Goal: Information Seeking & Learning: Learn about a topic

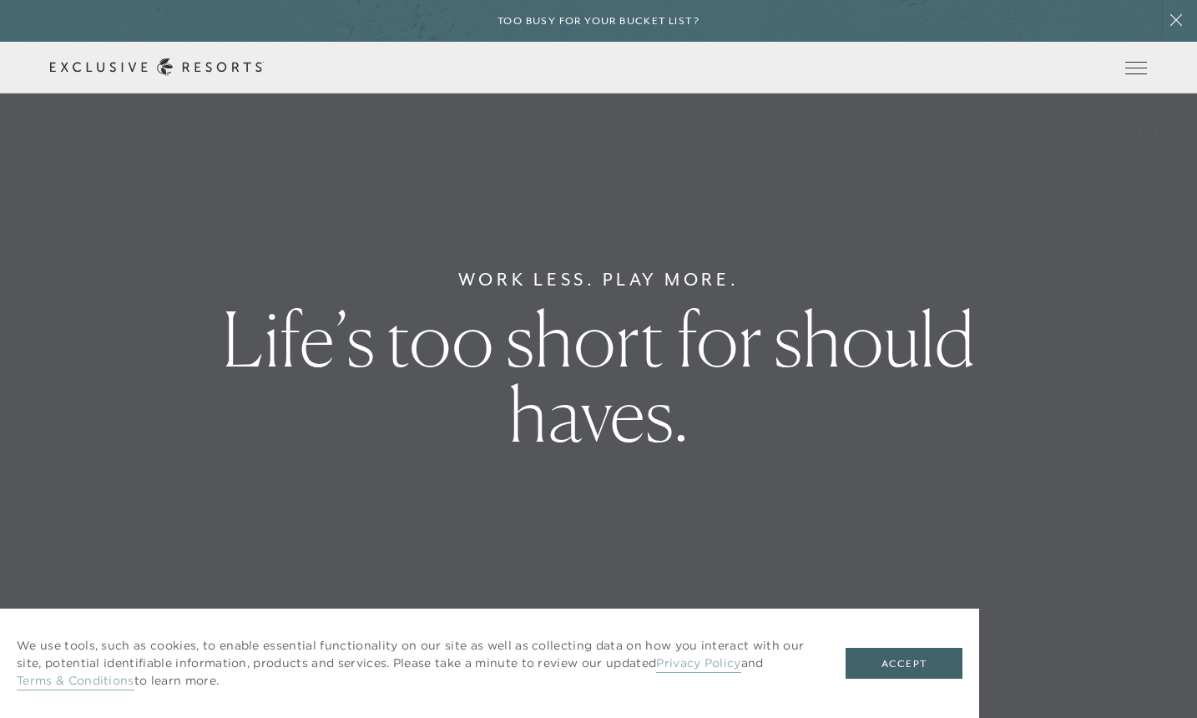
click at [1085, 32] on header "Skip to main content Too busy for your bucket list? Not a bucket list. A bluepr…" at bounding box center [598, 46] width 1197 height 93
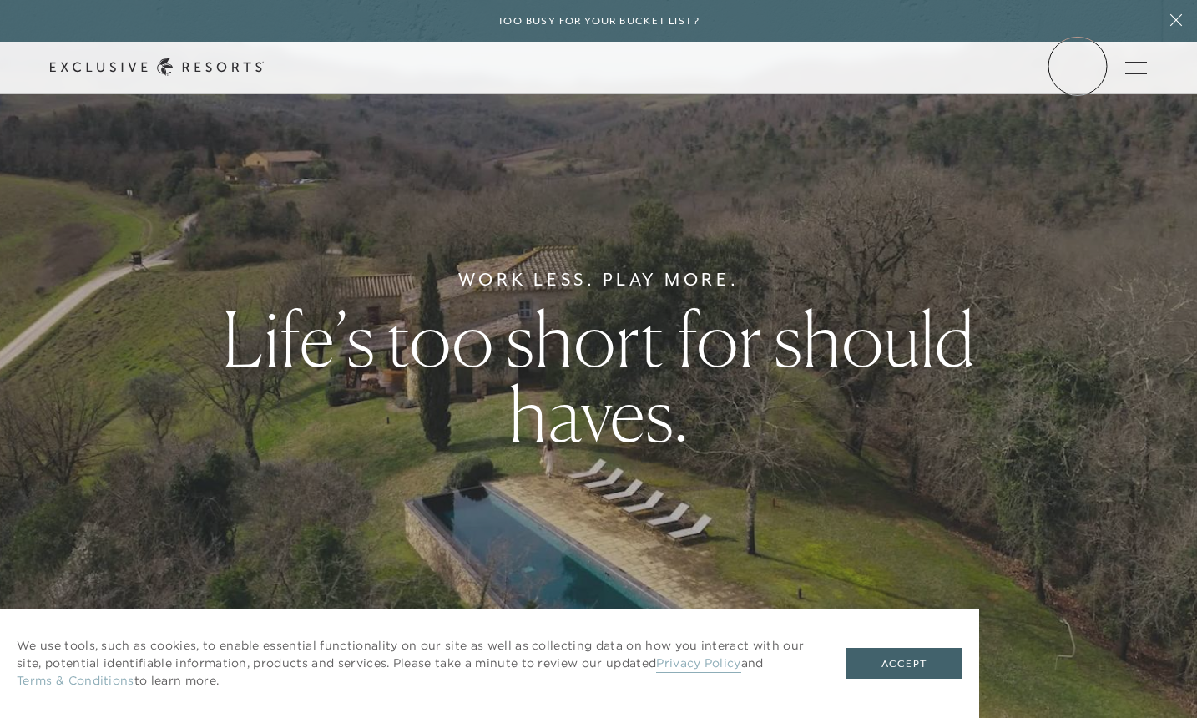
click at [0, 0] on link "Member Login" at bounding box center [0, 0] width 0 height 0
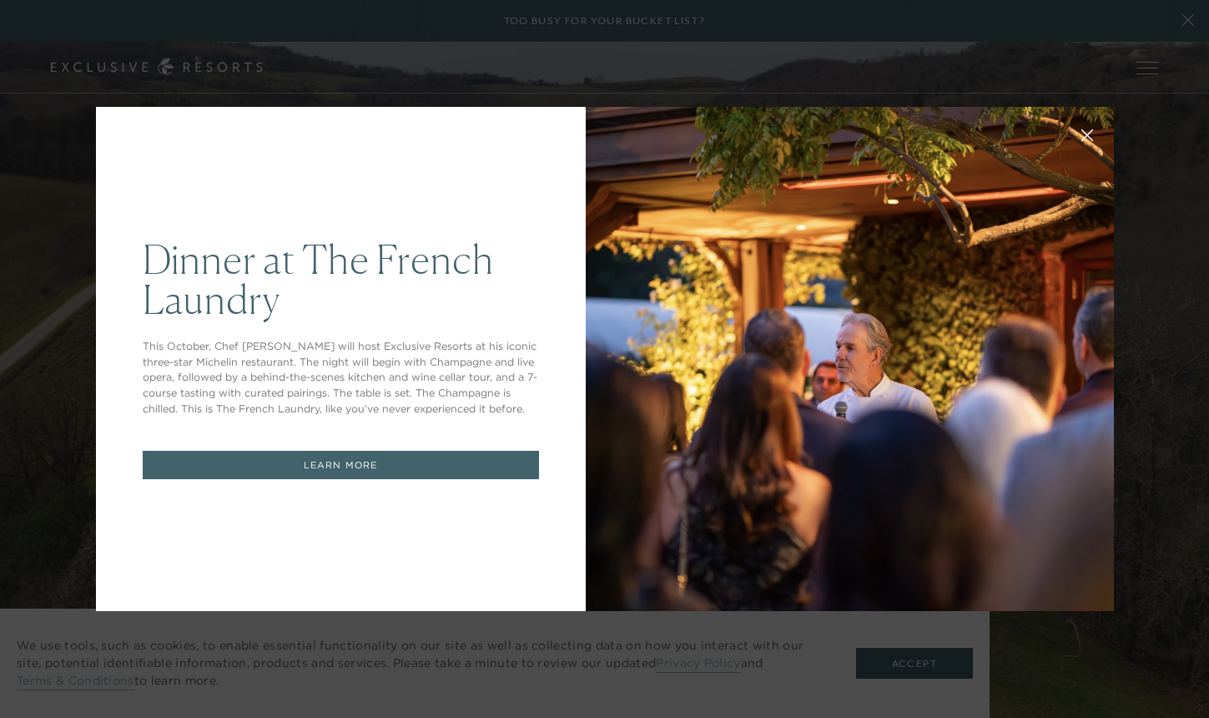
click at [403, 454] on link "LEARN MORE" at bounding box center [341, 465] width 396 height 29
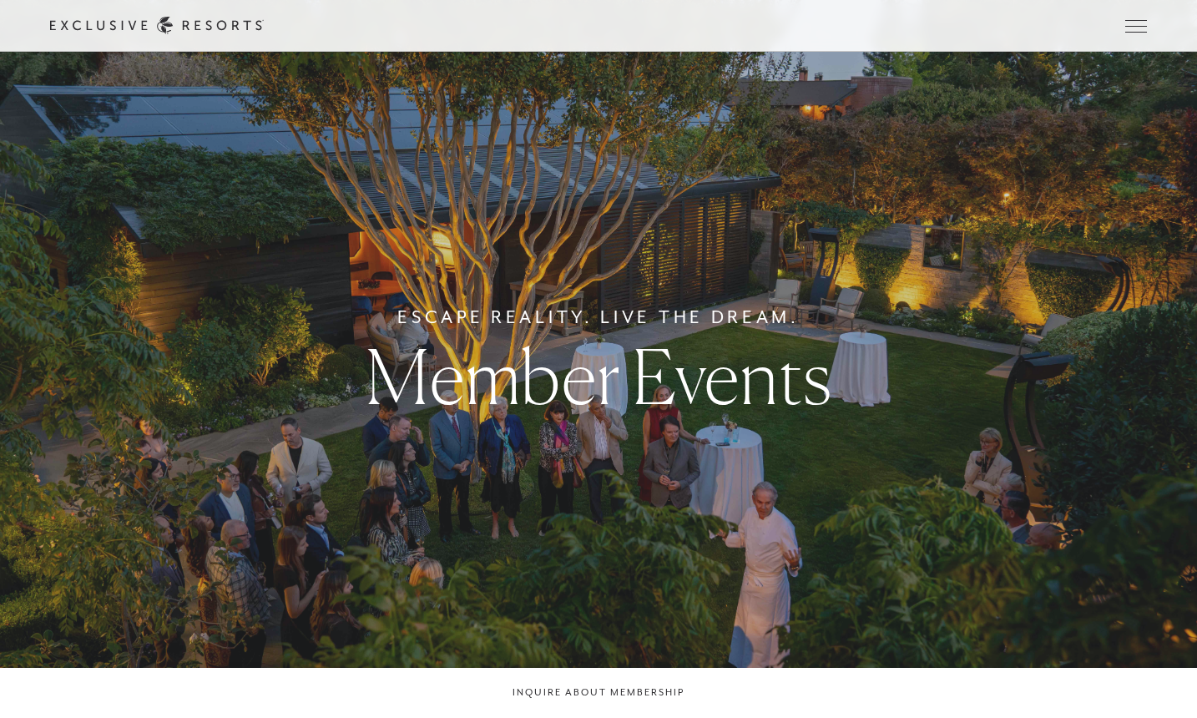
click at [0, 0] on link "Member Login" at bounding box center [0, 0] width 0 height 0
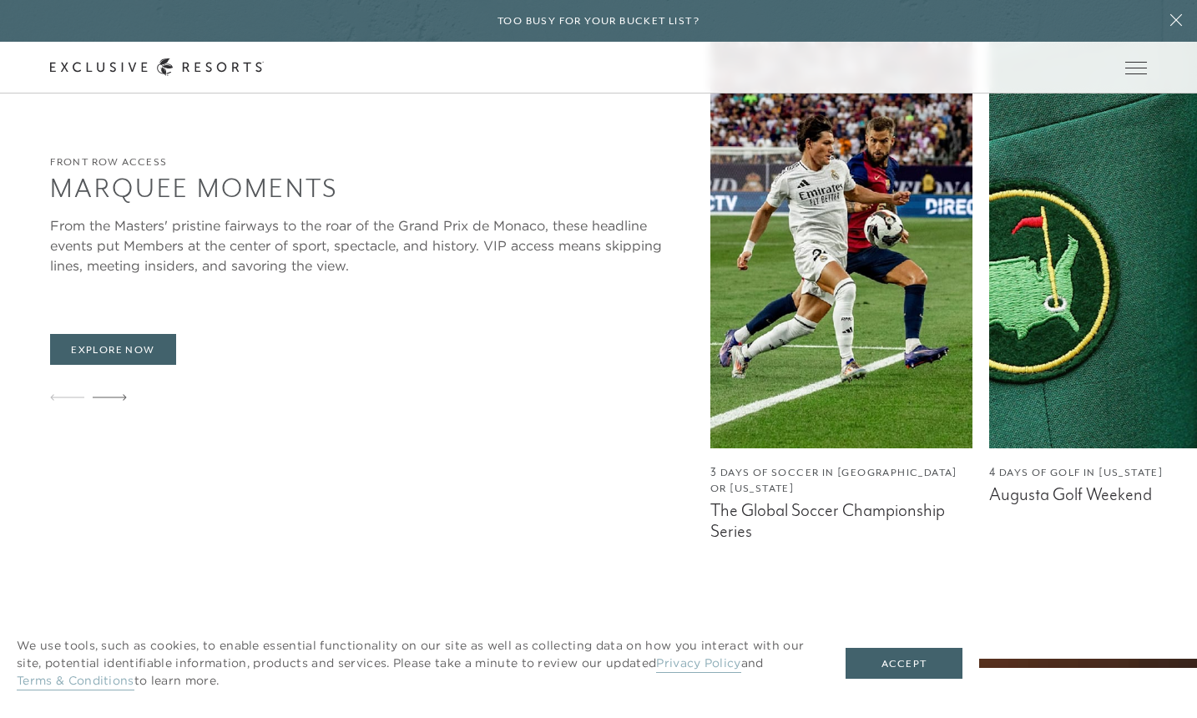
scroll to position [1505, 0]
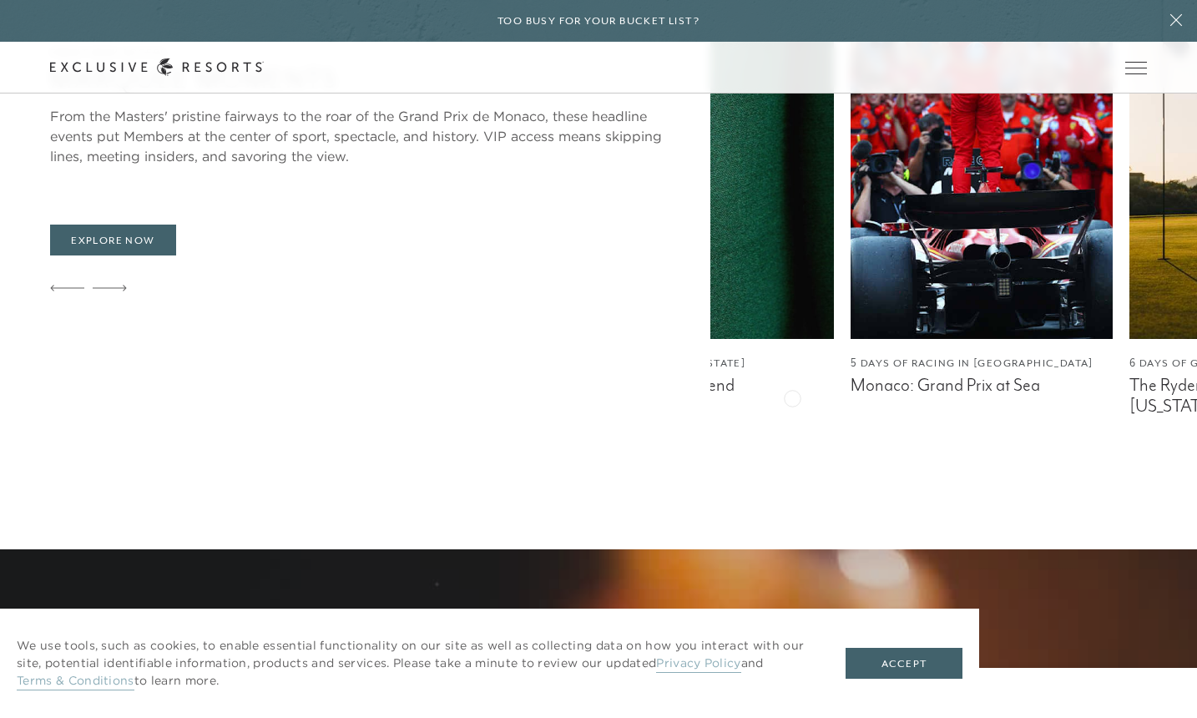
click at [572, 352] on link "4 Days of Golf in Georgia Augusta Golf Weekend" at bounding box center [703, 177] width 262 height 511
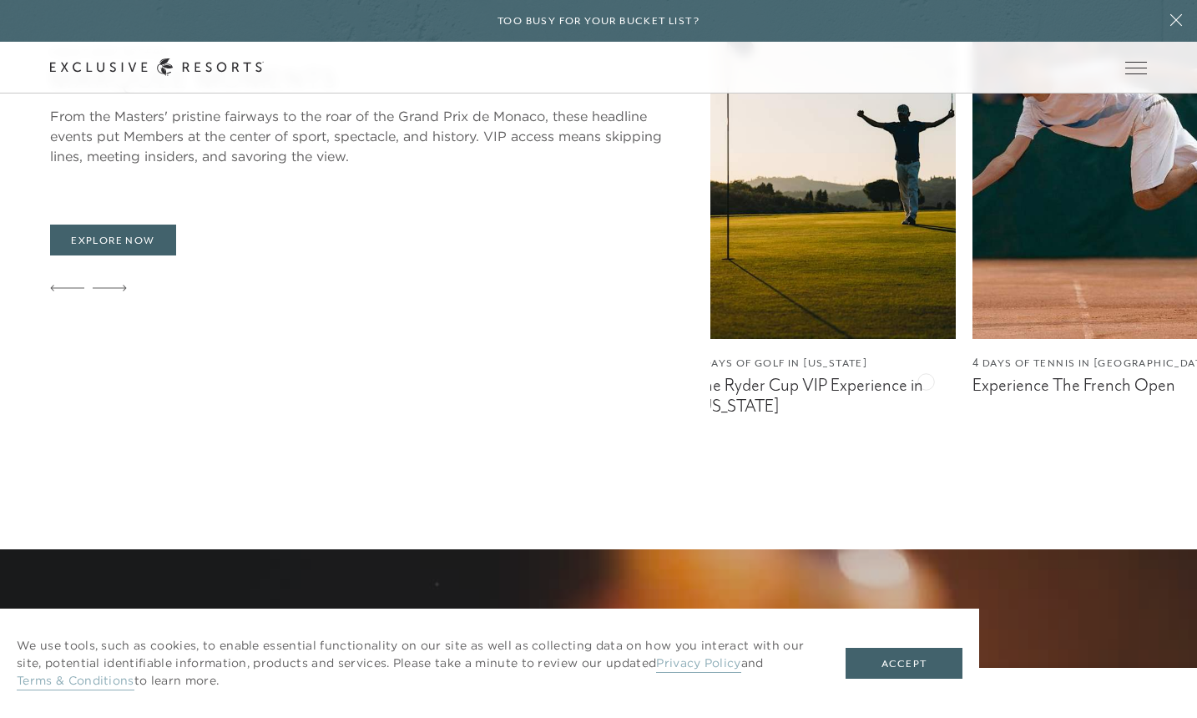
click at [415, 330] on link "5 Days of Racing in Monaco Monaco: Grand Prix at Sea" at bounding box center [546, 177] width 262 height 511
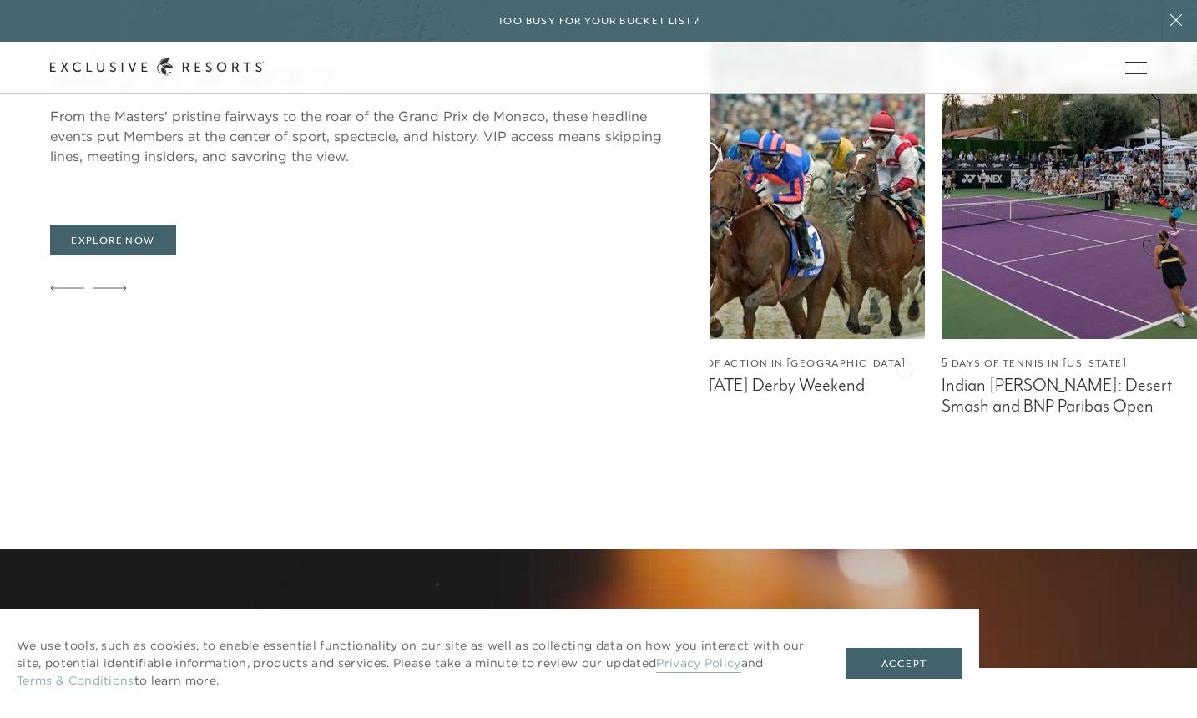
click at [500, 349] on link "4 Days of Tennis in Paris Experience The French Open" at bounding box center [515, 177] width 262 height 511
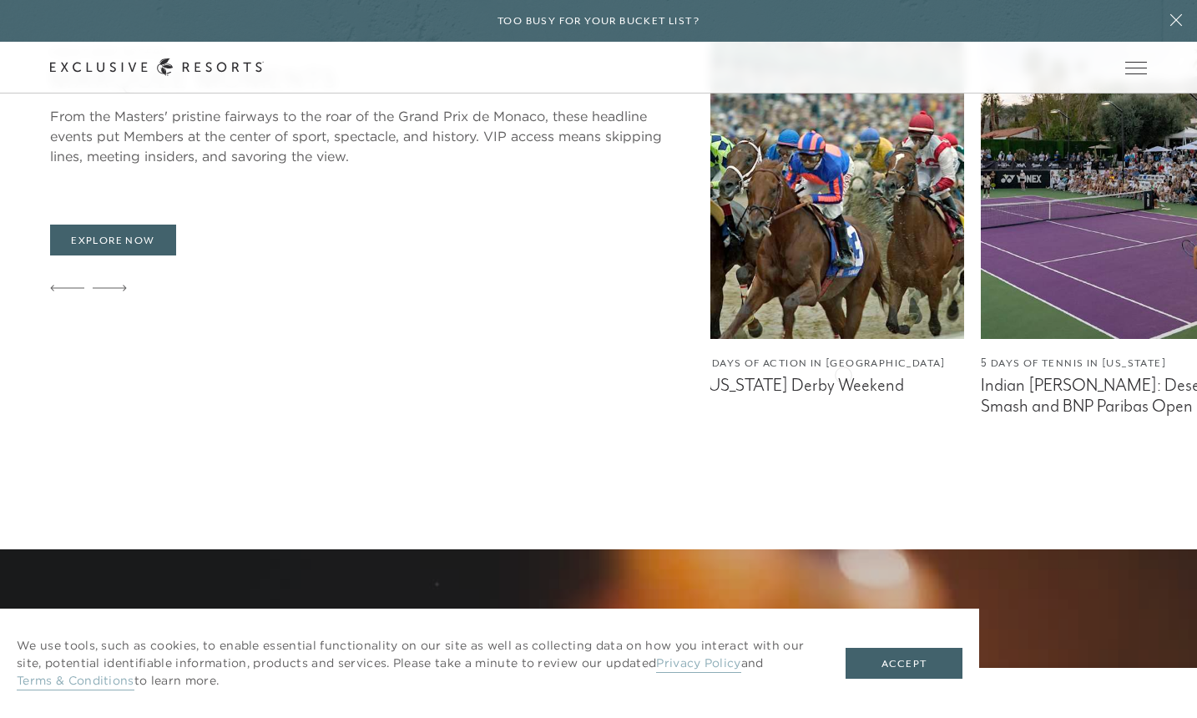
click at [843, 375] on figcaption "Kentucky Derby Weekend" at bounding box center [833, 385] width 262 height 21
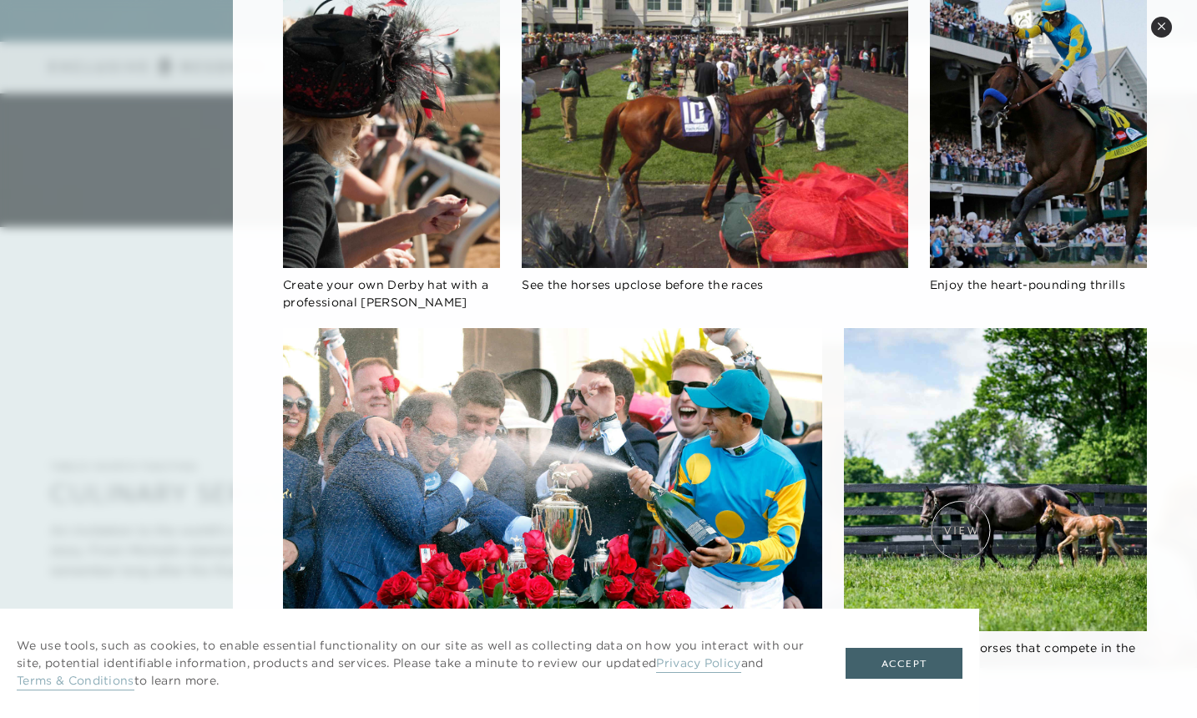
scroll to position [2671, 0]
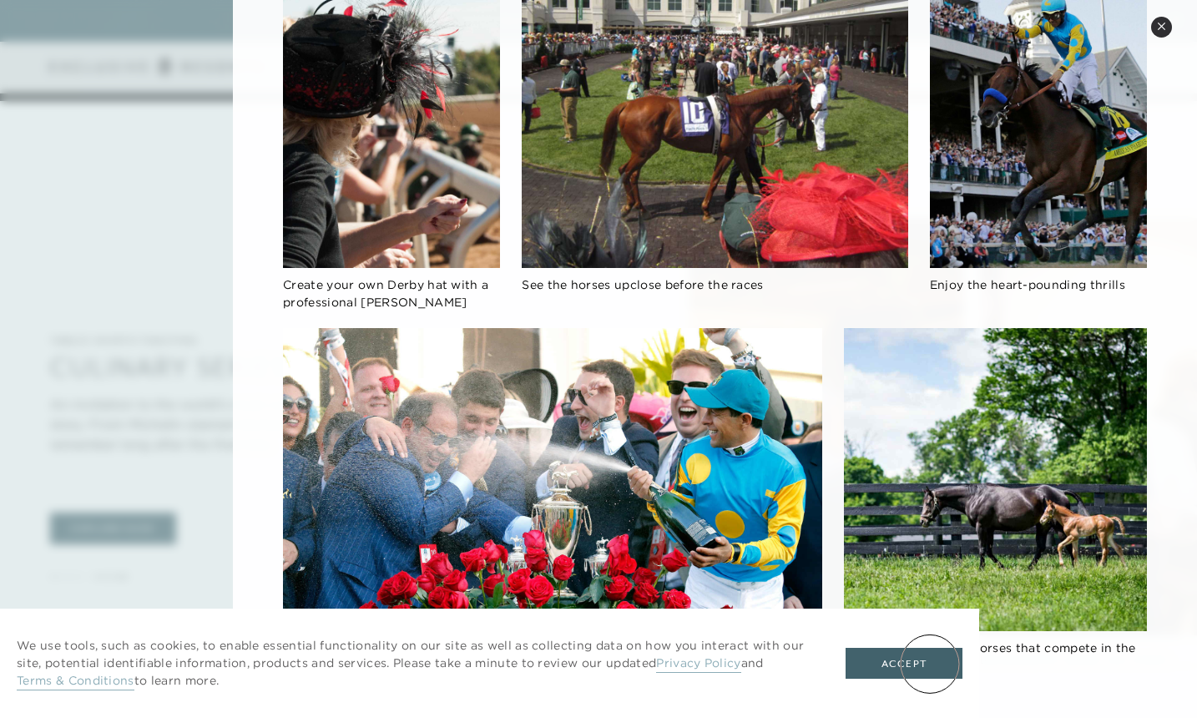
click at [930, 663] on button "Accept" at bounding box center [903, 663] width 117 height 32
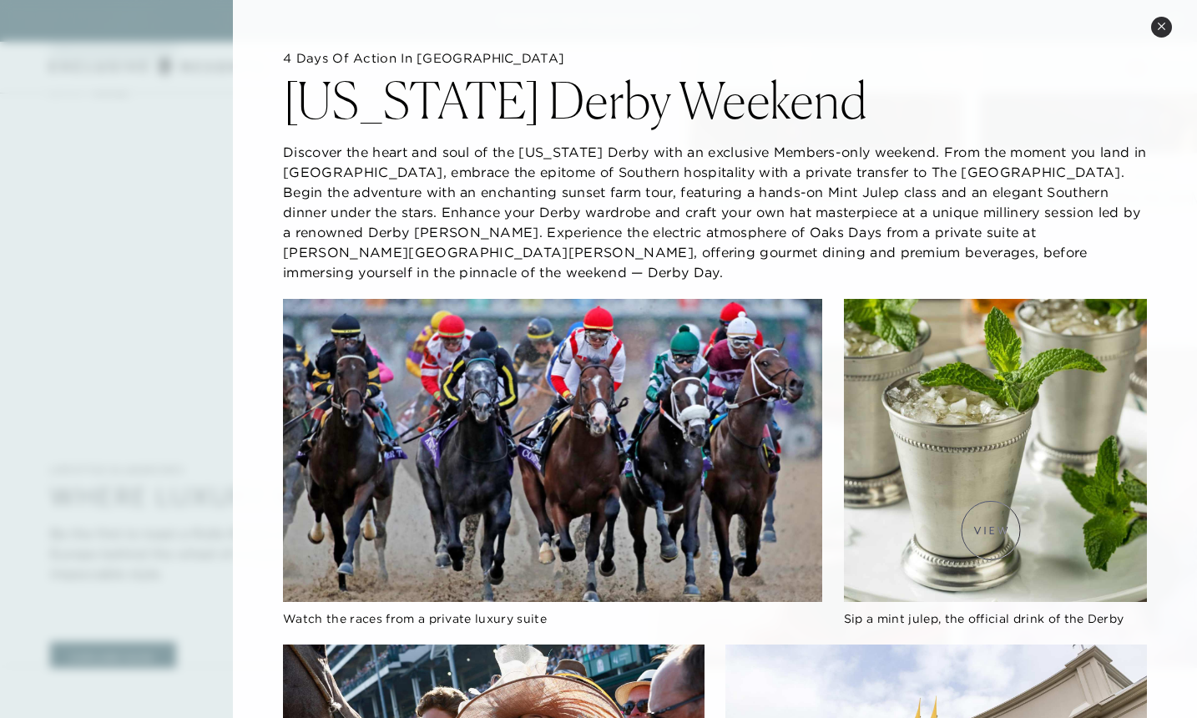
scroll to position [2628, 0]
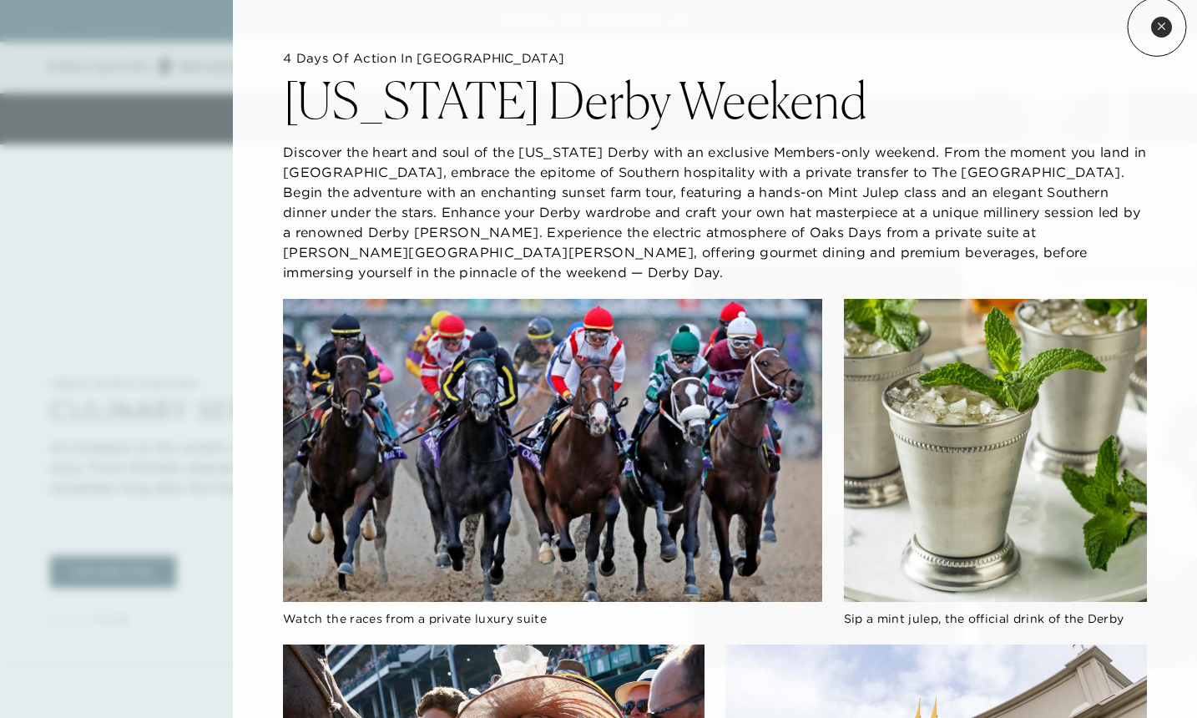
click at [1156, 27] on icon at bounding box center [1160, 26] width 9 height 9
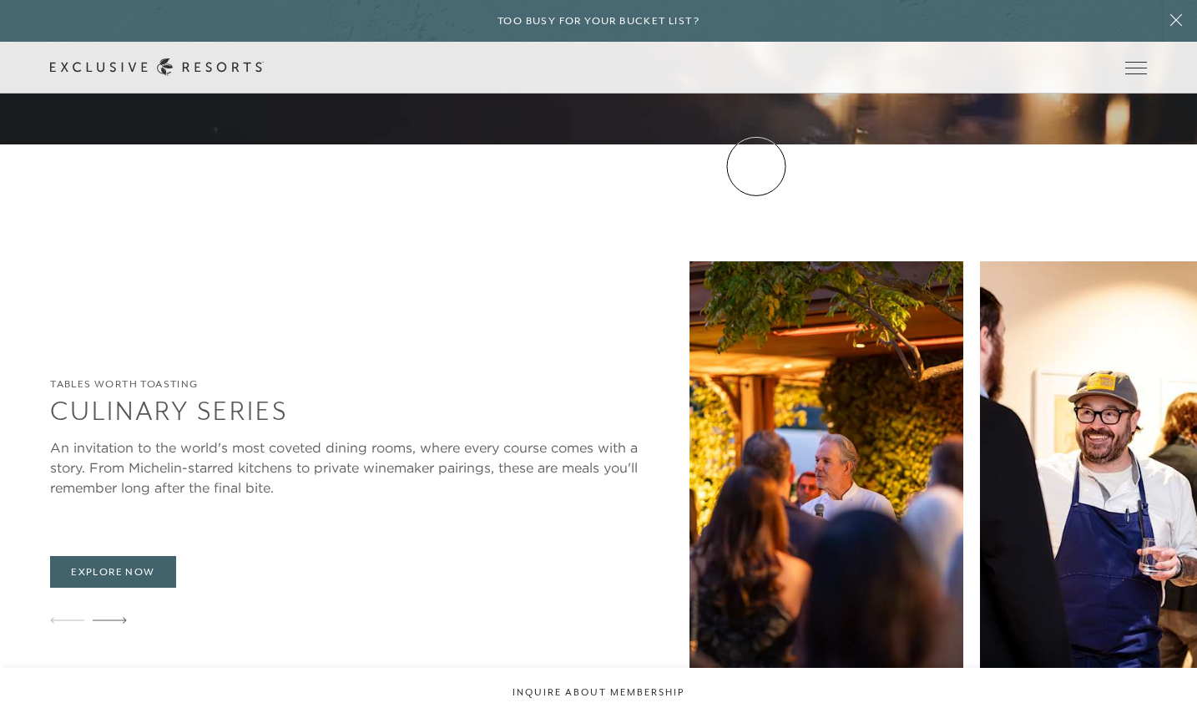
click at [0, 0] on link "Experience Collection" at bounding box center [0, 0] width 0 height 0
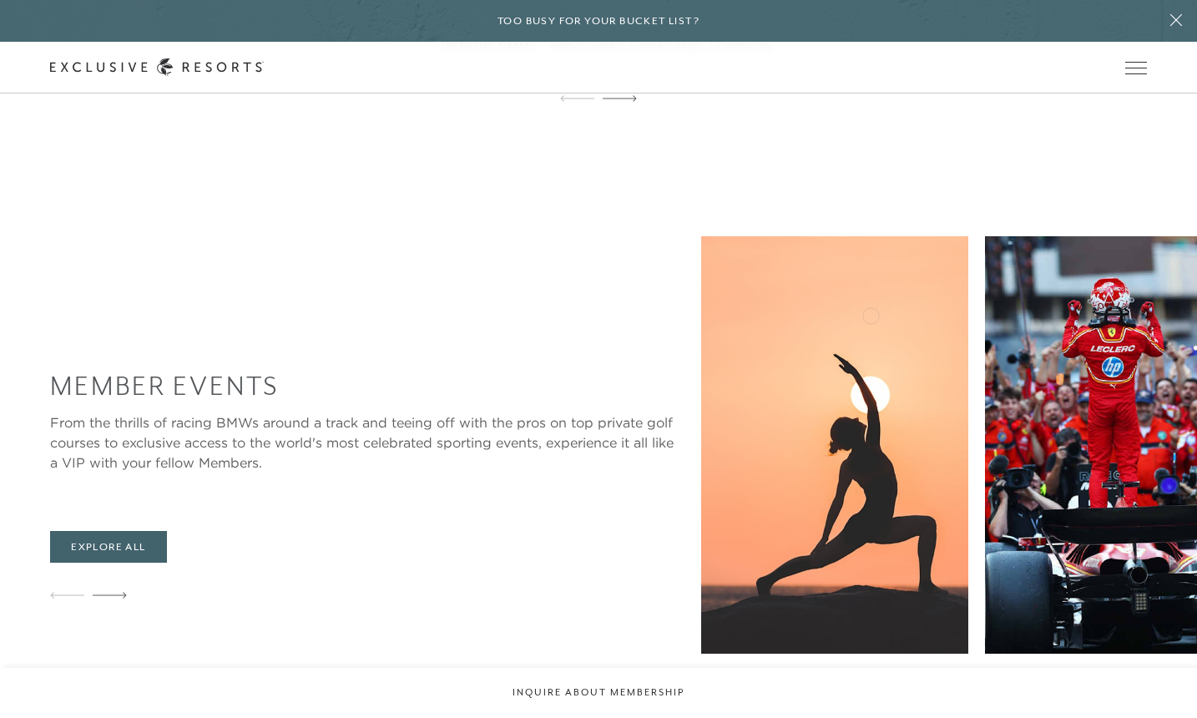
scroll to position [2769, 0]
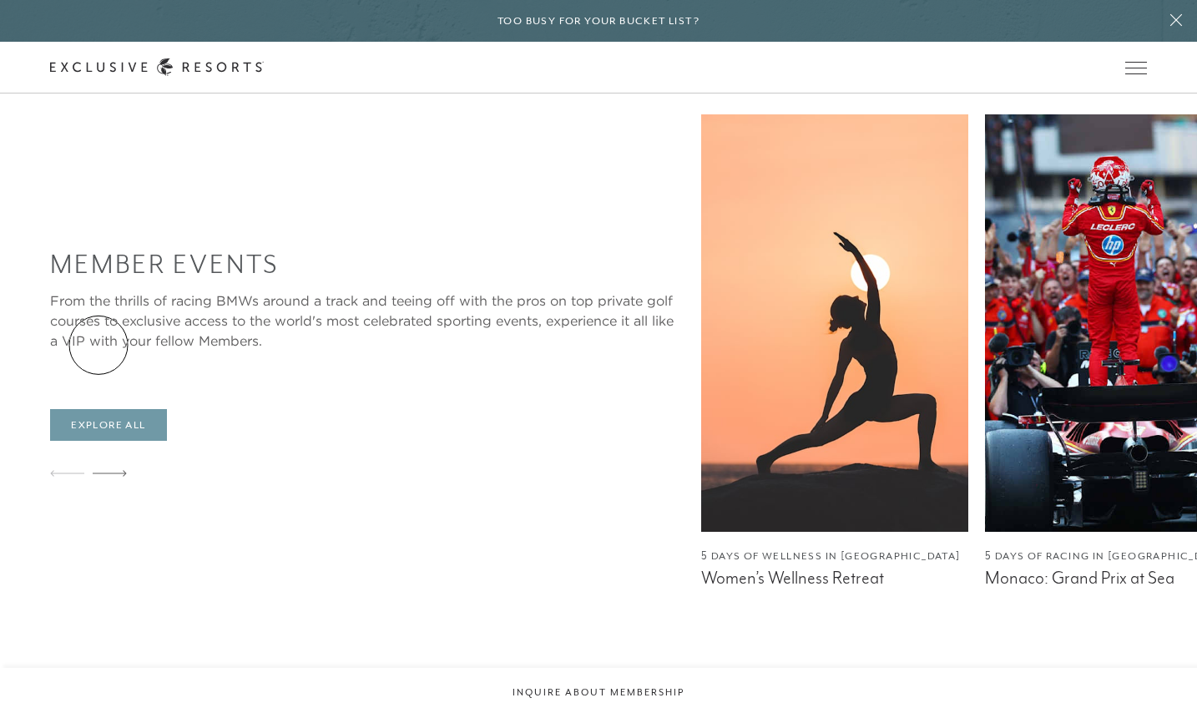
click at [98, 409] on link "Explore All" at bounding box center [108, 425] width 116 height 32
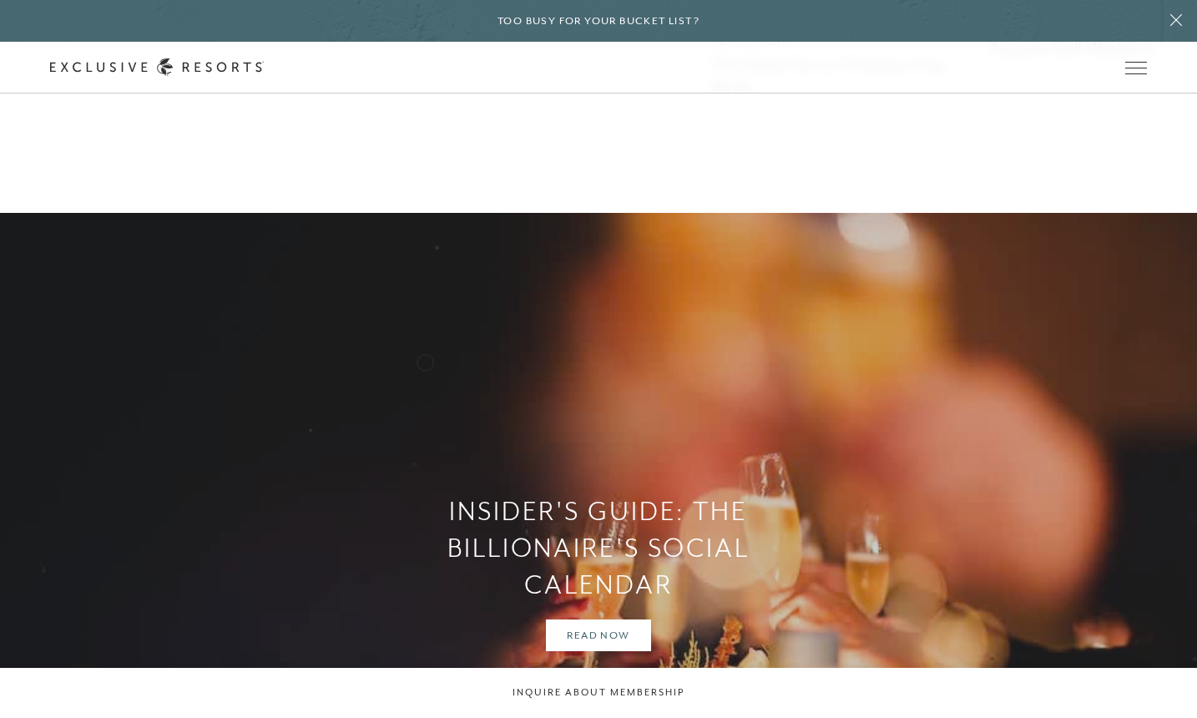
scroll to position [1521, 0]
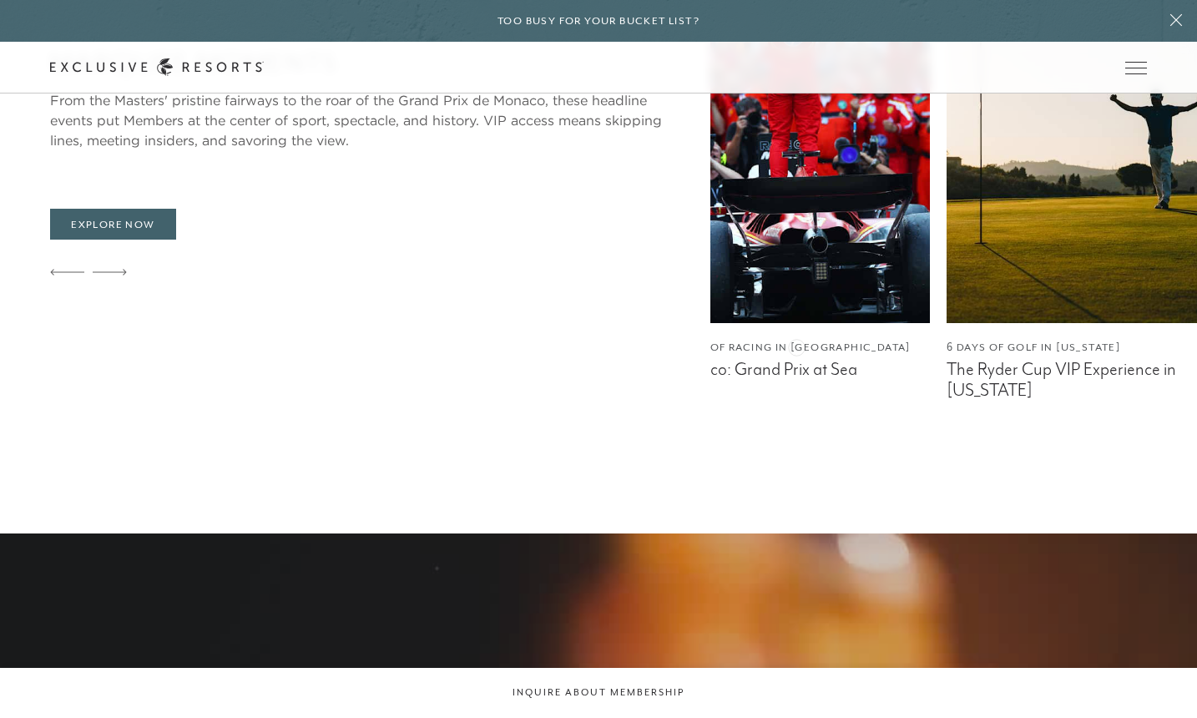
click at [164, 344] on div "Front Row Access Marquee Moments From the Masters' pristine fairways to the roa…" at bounding box center [623, 161] width 1146 height 511
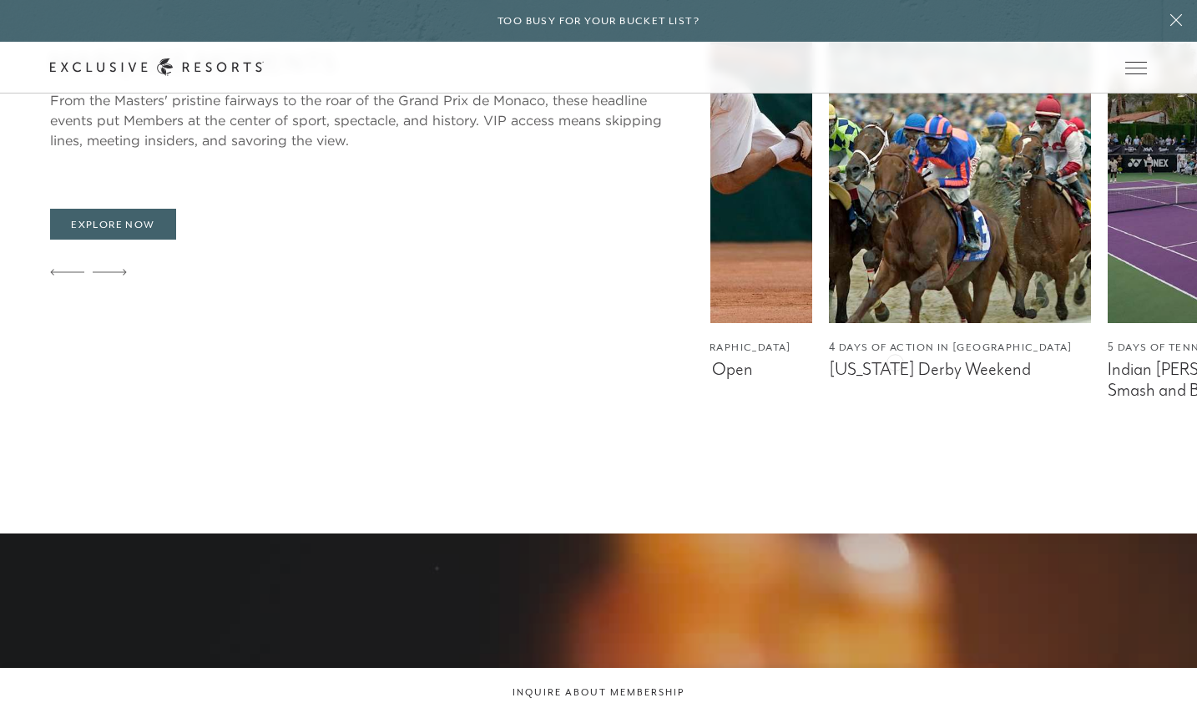
click at [311, 338] on div "Front Row Access Marquee Moments From the Masters' pristine fairways to the roa…" at bounding box center [623, 161] width 1146 height 511
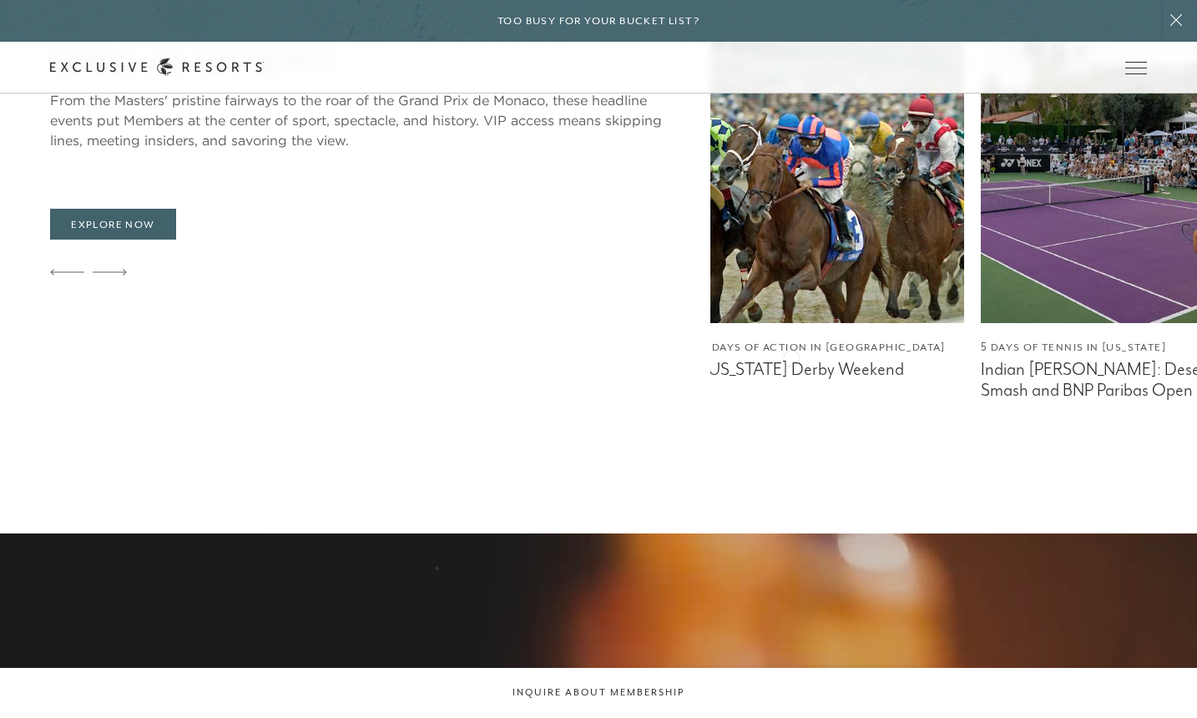
click at [799, 359] on figcaption "Kentucky Derby Weekend" at bounding box center [833, 369] width 262 height 21
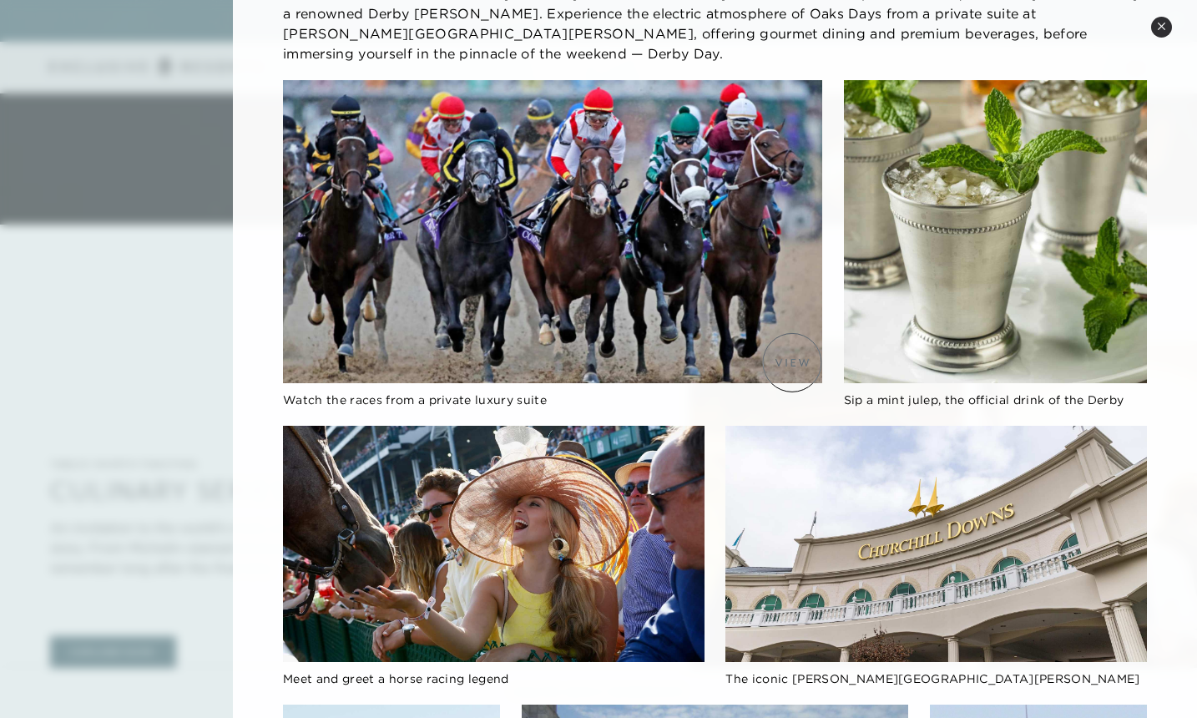
scroll to position [1814, 0]
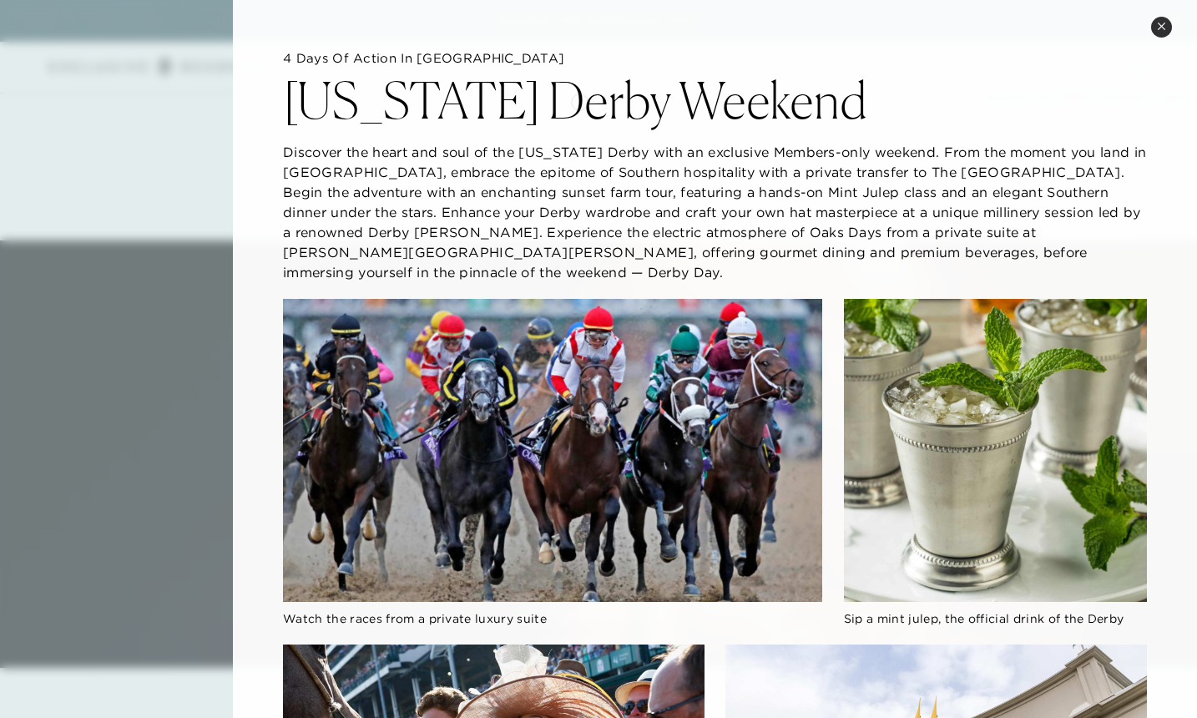
click at [579, 100] on h2 "Kentucky Derby Weekend" at bounding box center [575, 100] width 584 height 50
click at [1165, 30] on icon at bounding box center [1160, 26] width 9 height 9
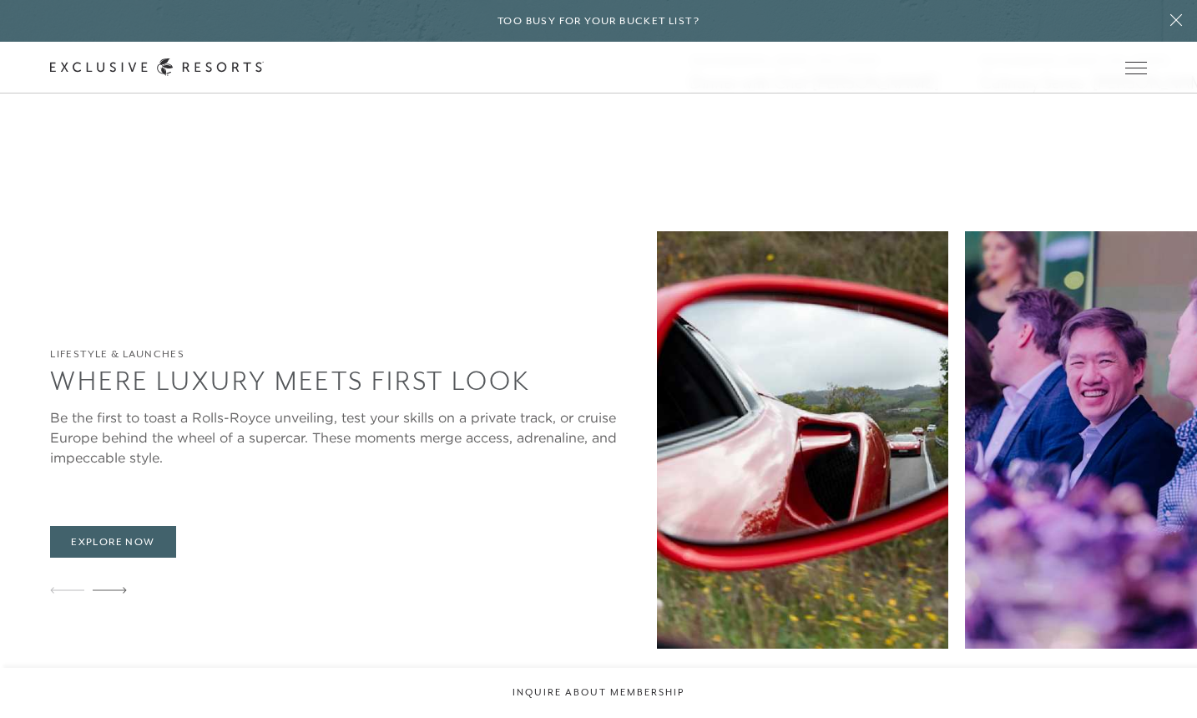
scroll to position [3273, 0]
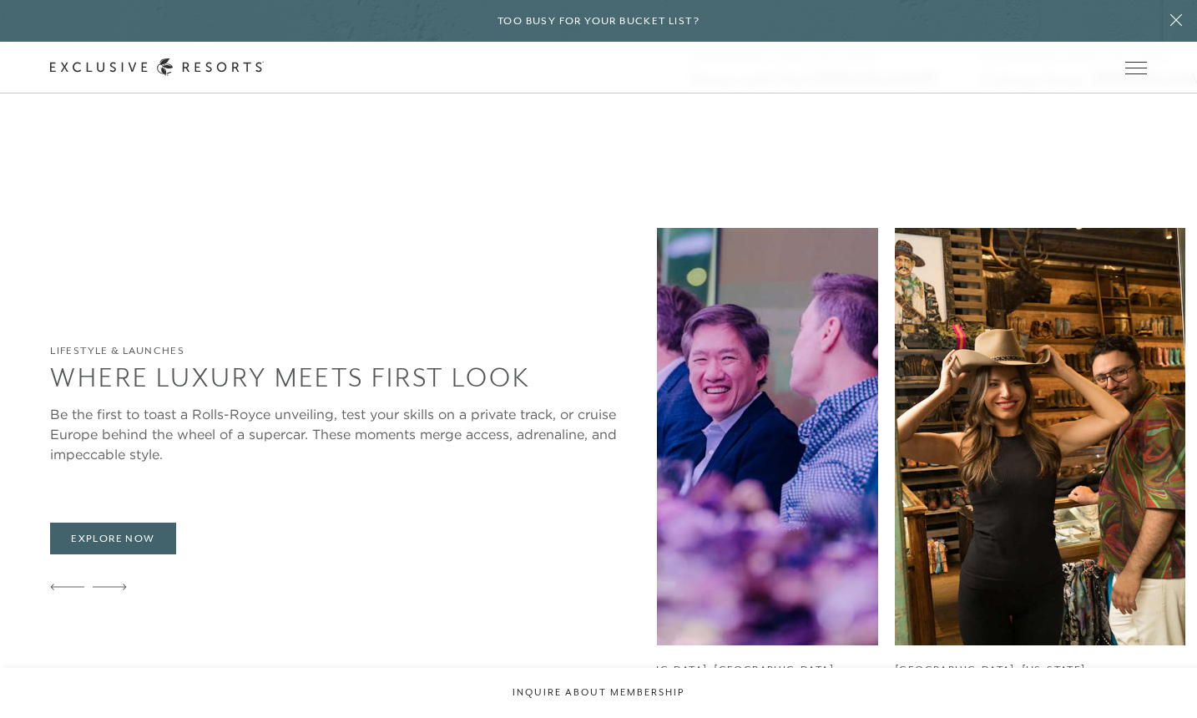
click at [587, 448] on img at bounding box center [732, 436] width 290 height 417
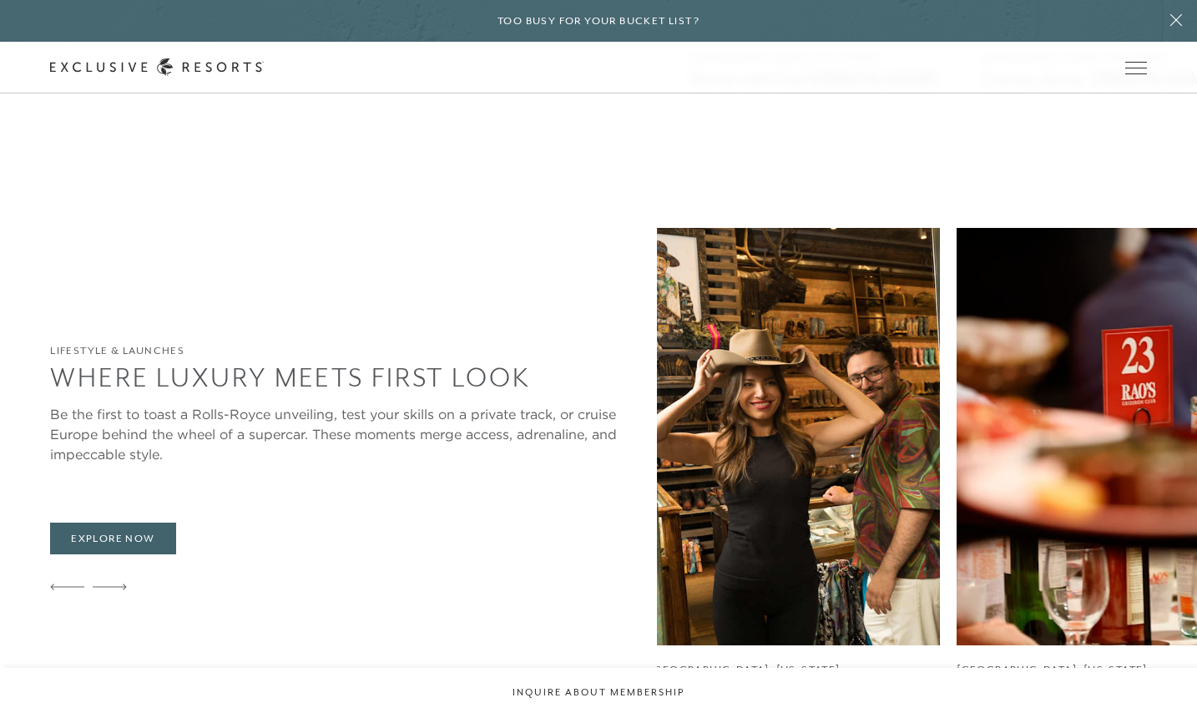
click at [649, 437] on img at bounding box center [794, 436] width 290 height 417
